Goal: Task Accomplishment & Management: Manage account settings

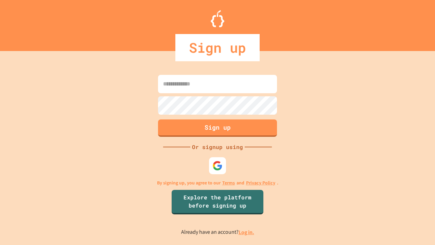
click at [247, 232] on link "Log in." at bounding box center [247, 231] width 16 height 7
